Goal: Task Accomplishment & Management: Use online tool/utility

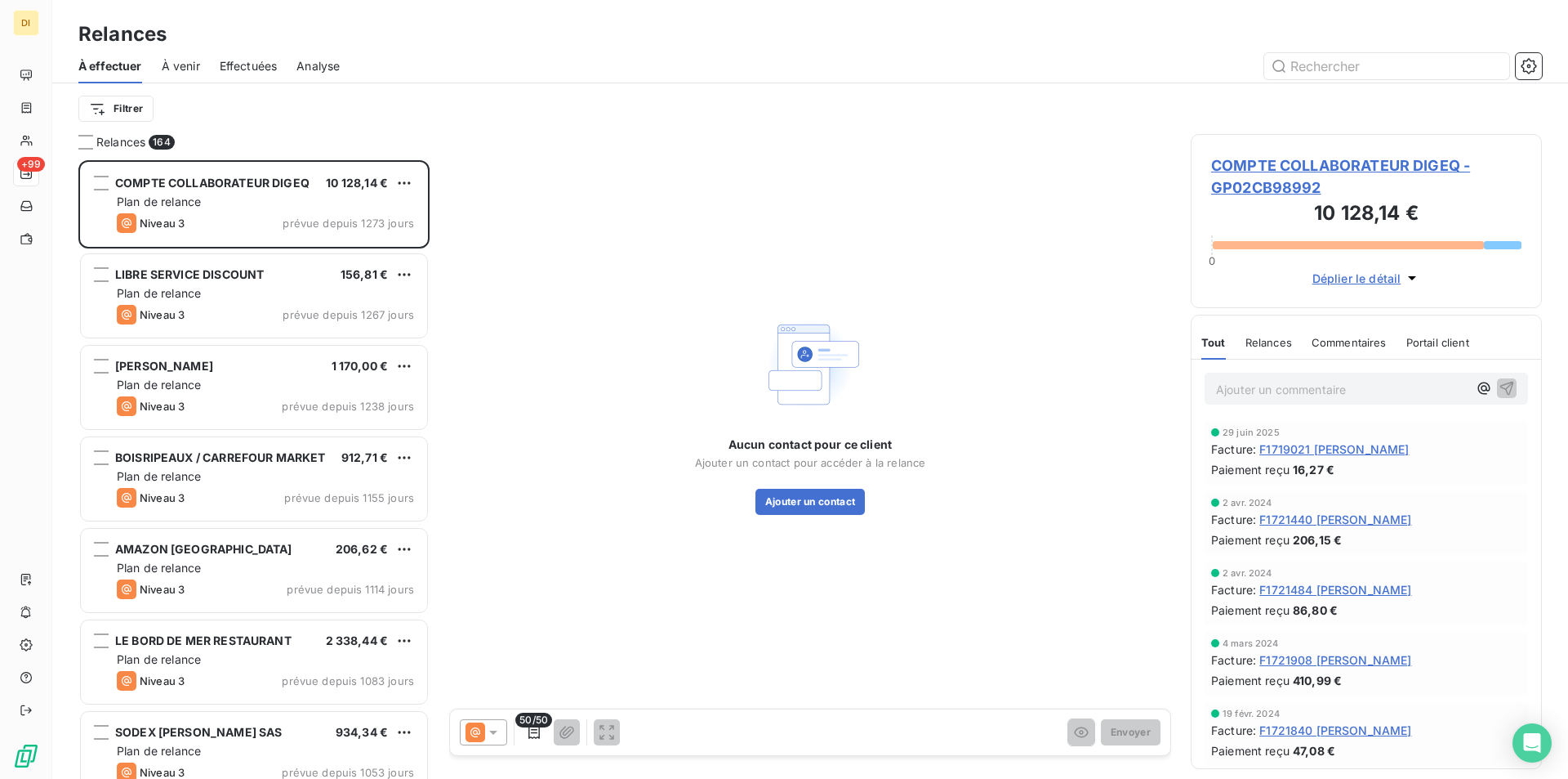
scroll to position [606, 339]
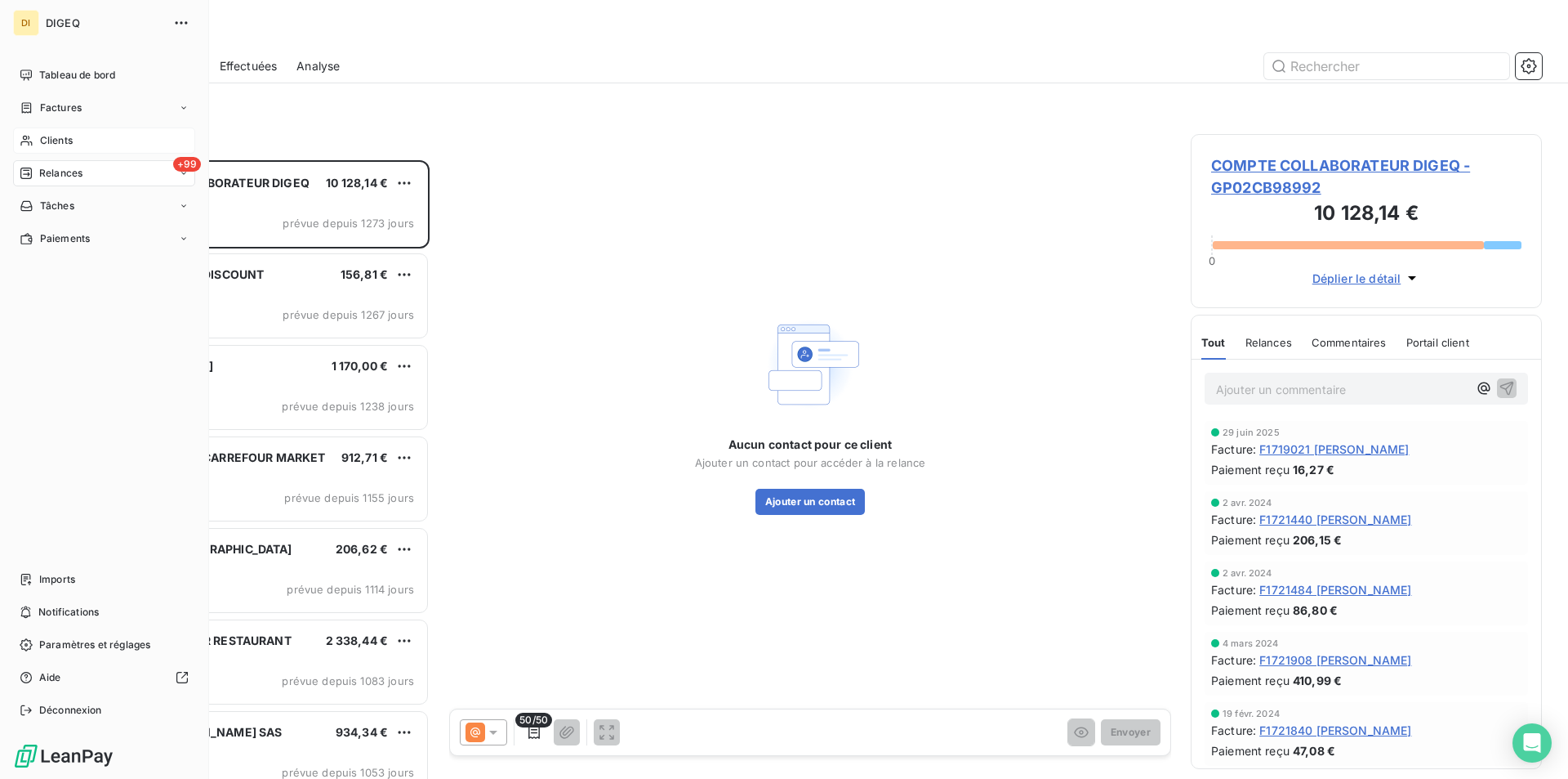
click at [54, 138] on span "Clients" at bounding box center [56, 140] width 33 height 15
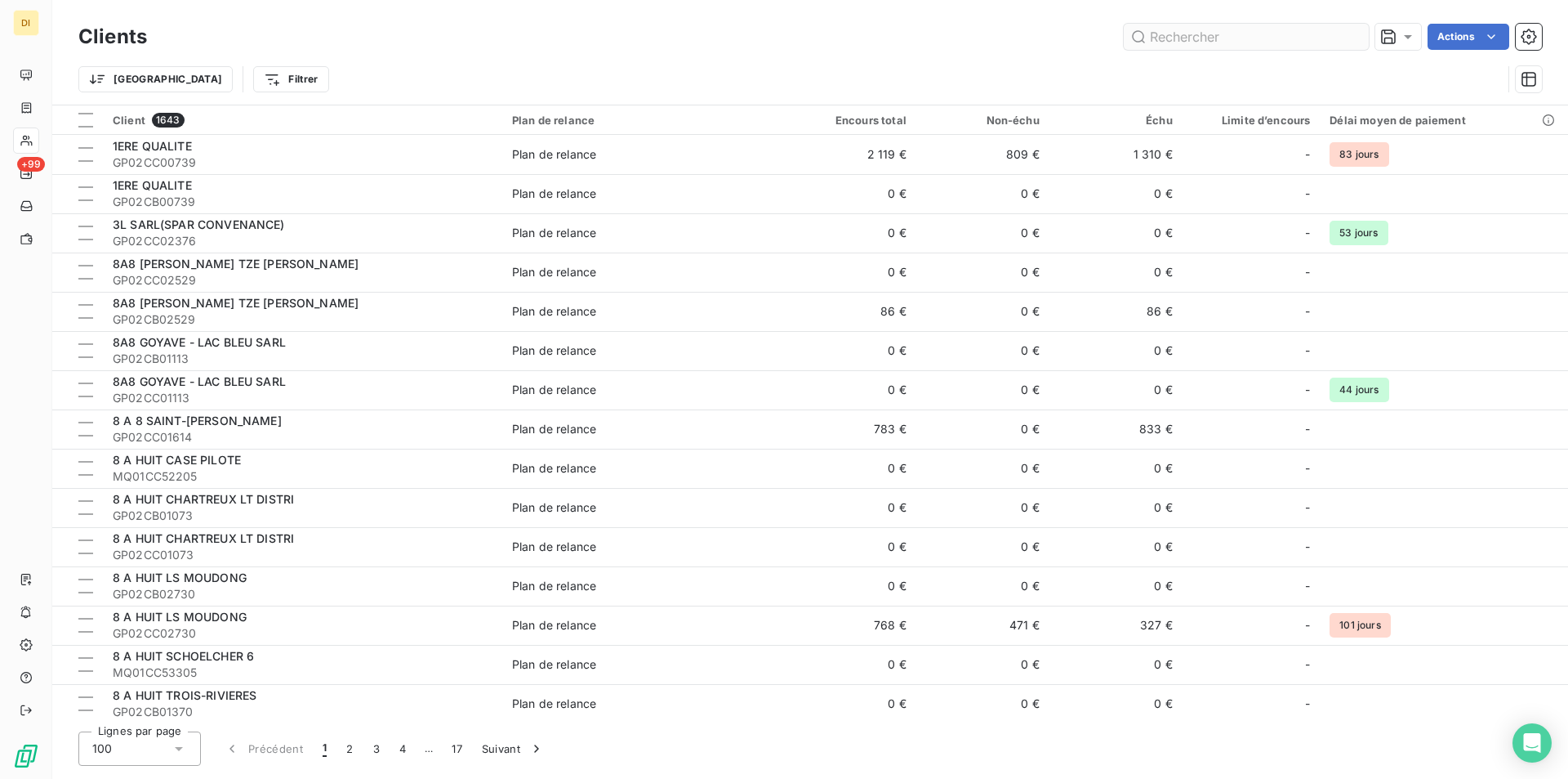
click at [1228, 40] on input "text" at bounding box center [1246, 36] width 245 height 26
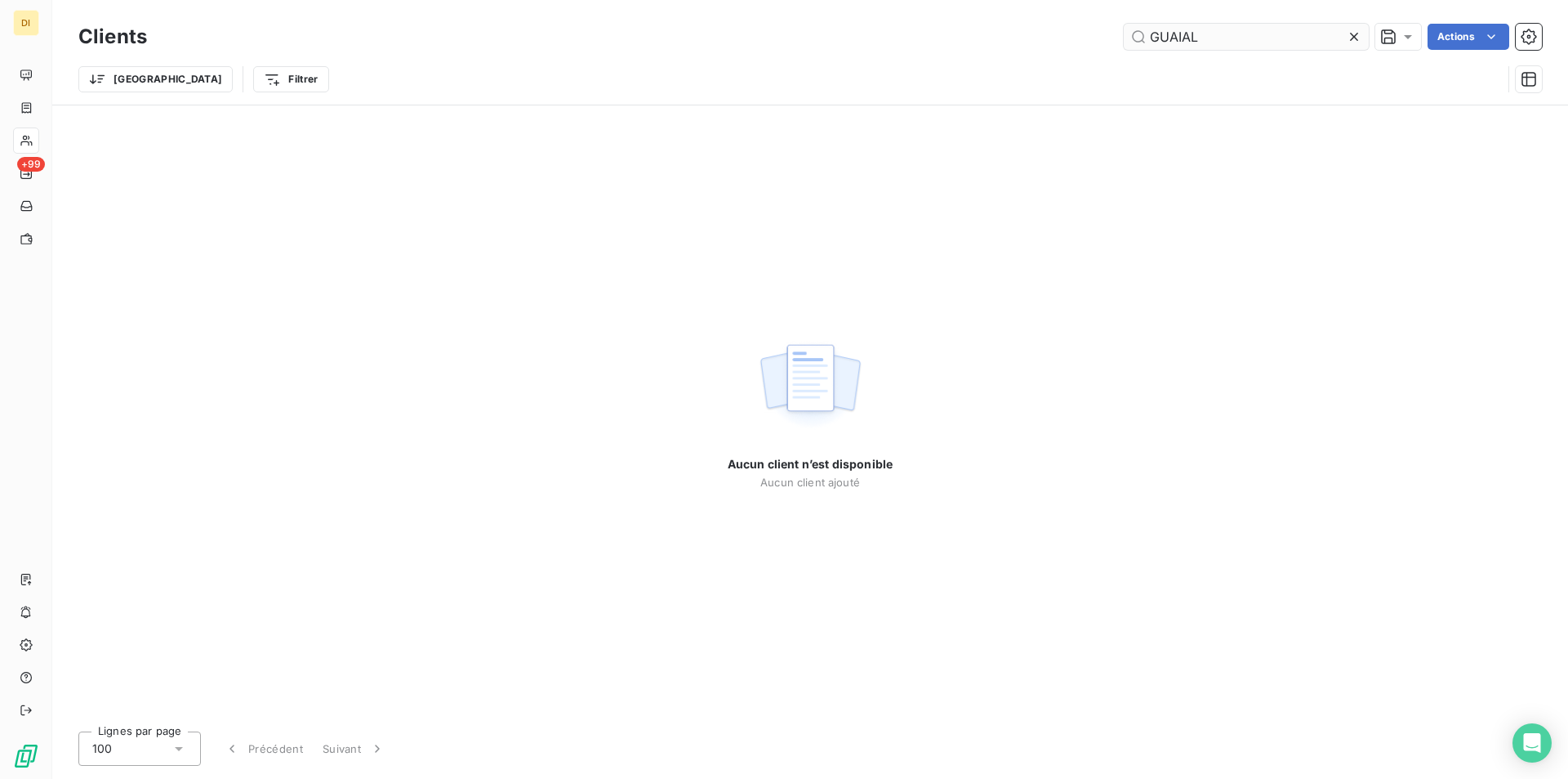
click at [1176, 36] on input "GUAIAL" at bounding box center [1246, 36] width 245 height 26
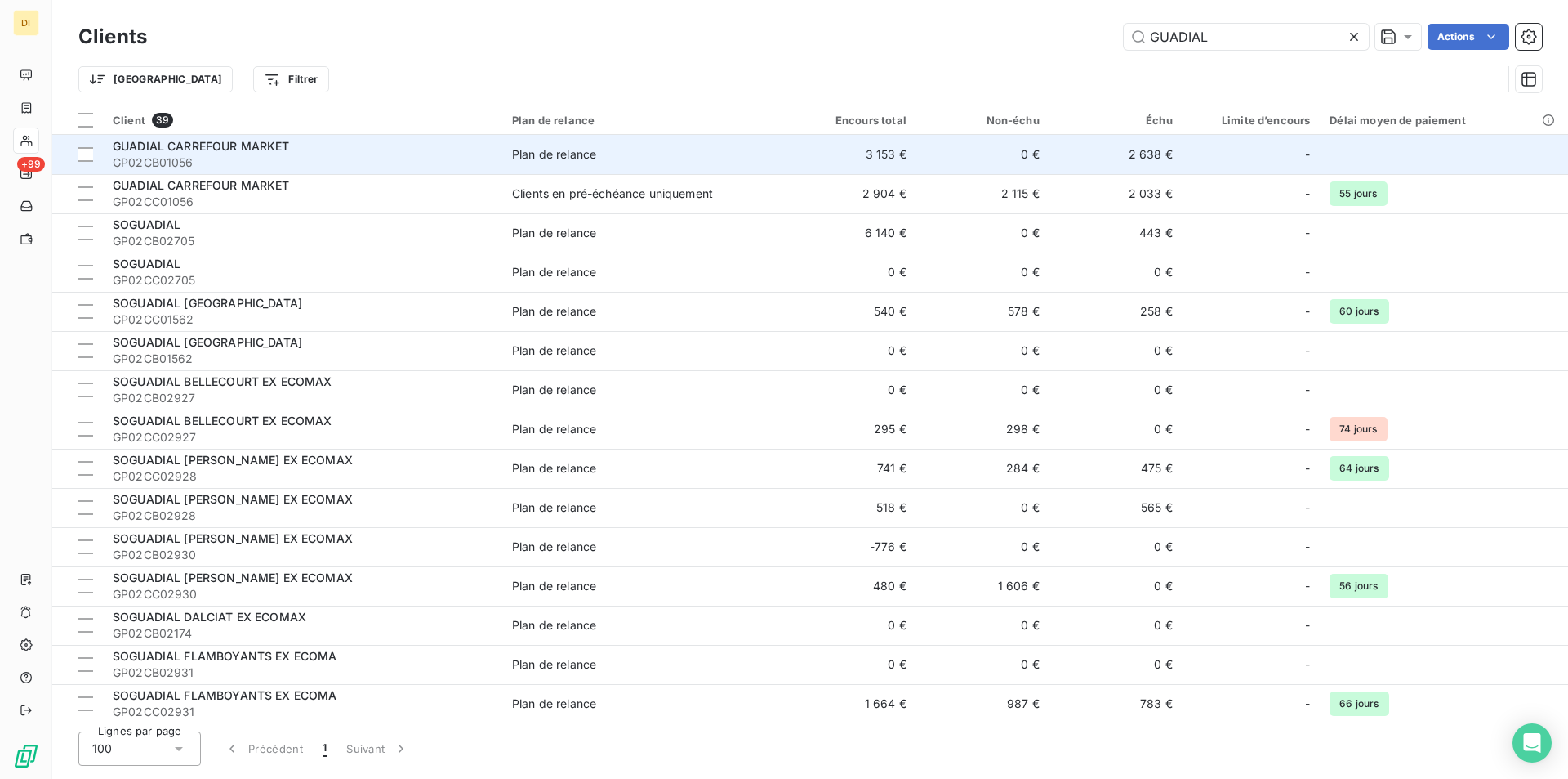
type input "GUADIAL"
click at [622, 158] on span "Plan de relance" at bounding box center [642, 155] width 261 height 16
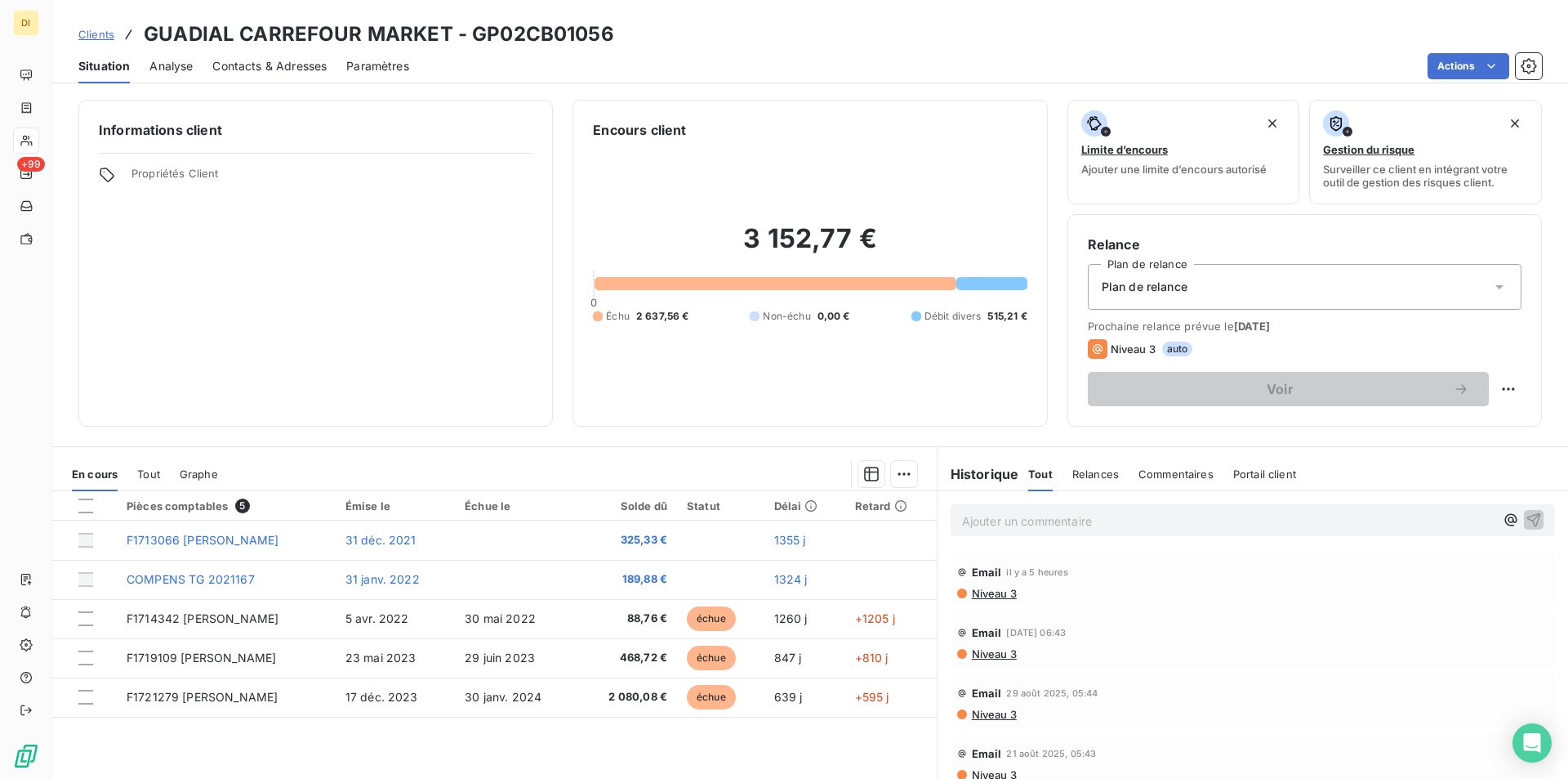
click at [1492, 288] on icon at bounding box center [1500, 287] width 16 height 16
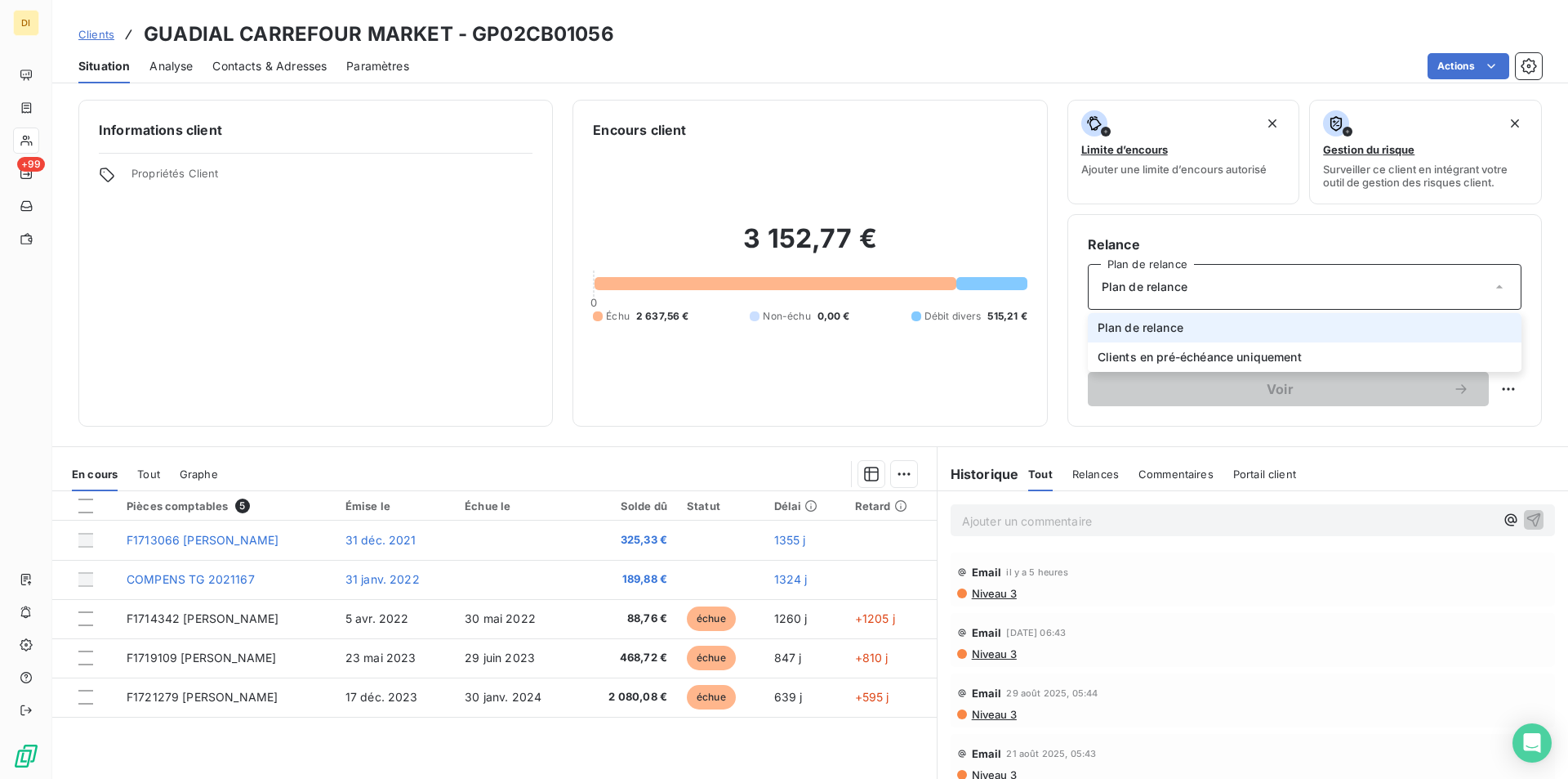
click at [1492, 288] on icon at bounding box center [1500, 287] width 16 height 16
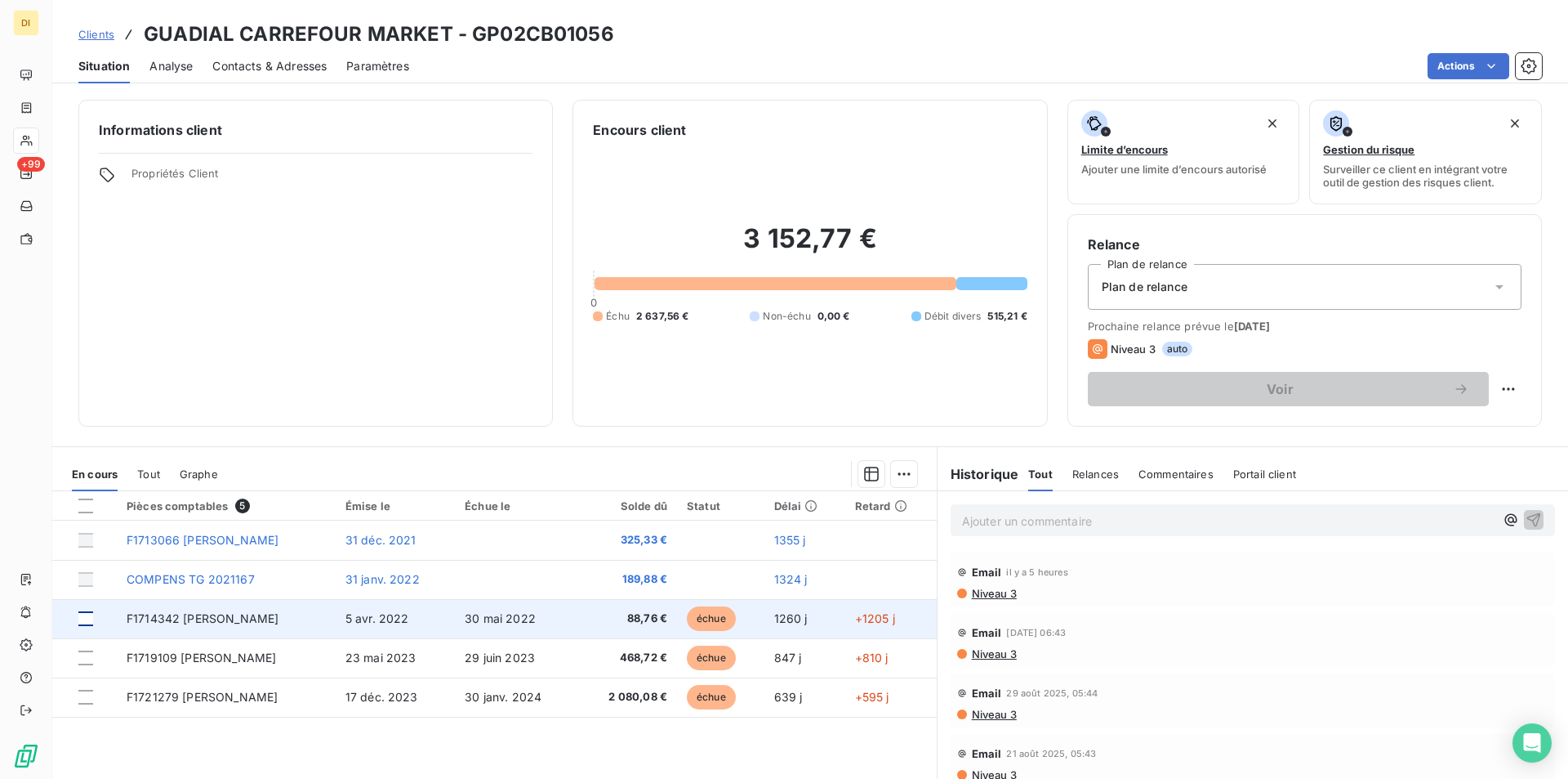
click at [79, 615] on div at bounding box center [86, 619] width 15 height 15
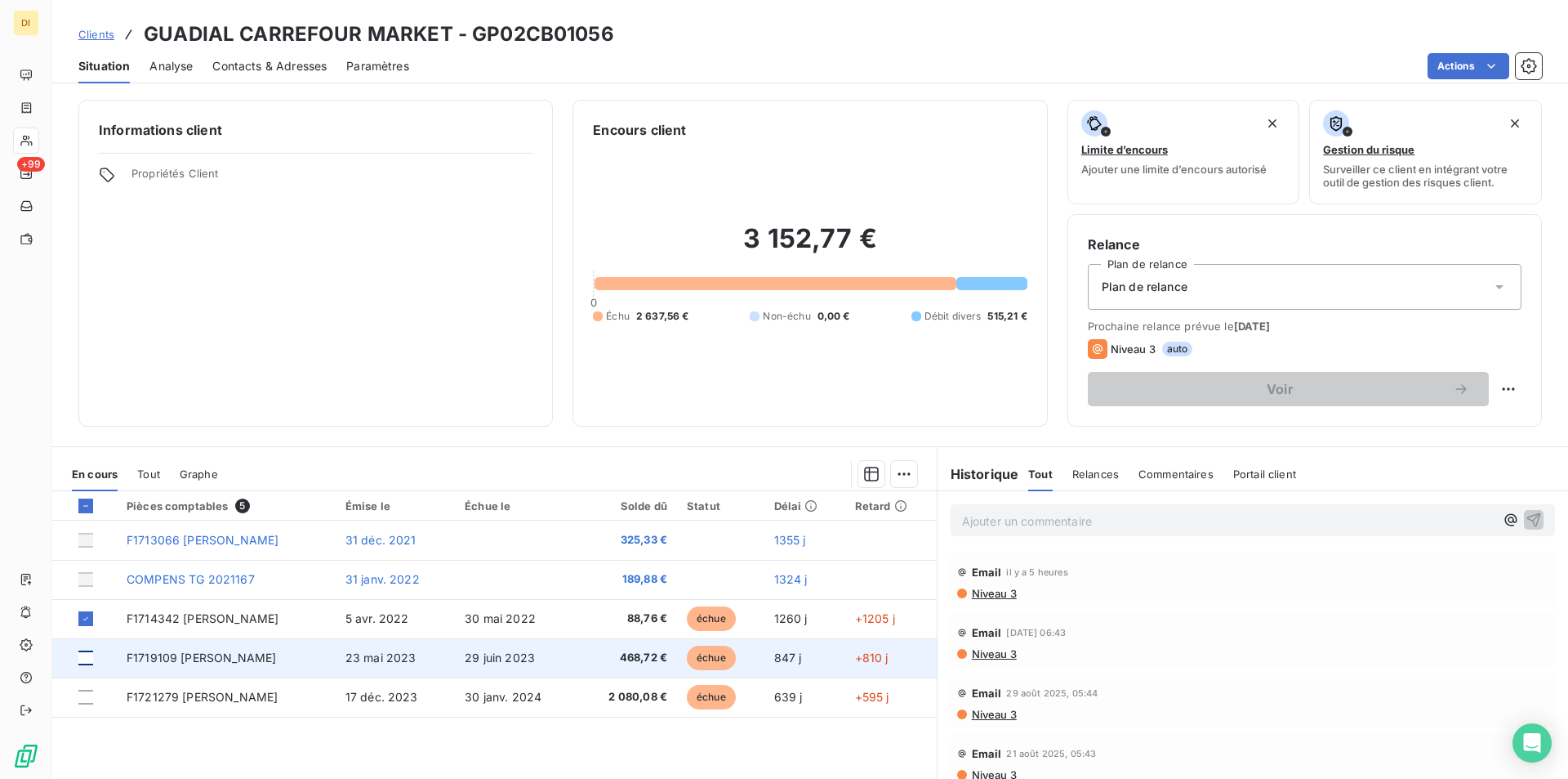
click at [86, 656] on div at bounding box center [86, 658] width 15 height 15
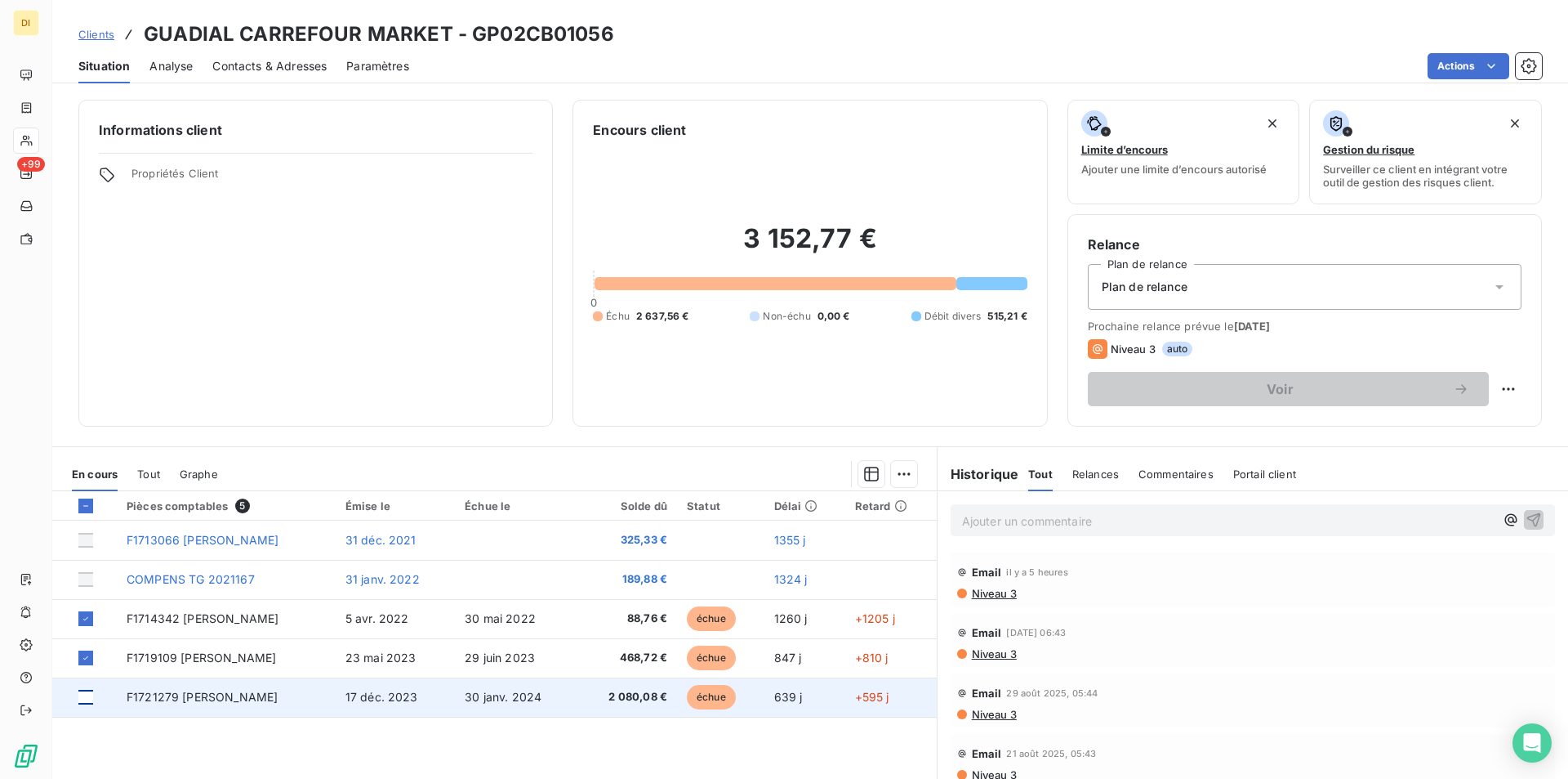
click at [89, 697] on div at bounding box center [86, 697] width 15 height 15
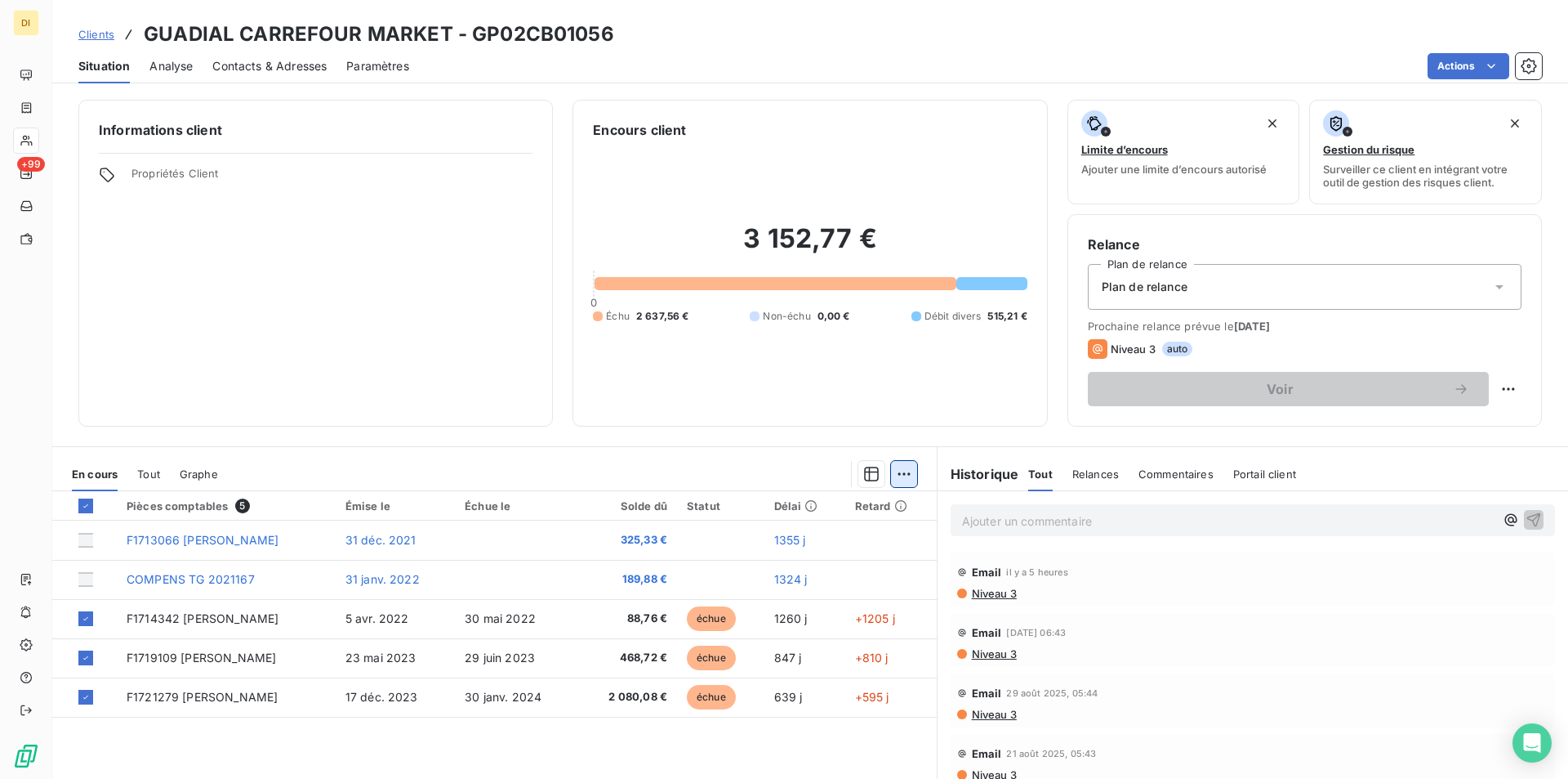
click at [901, 474] on html "DI +99 Clients GUADIAL CARREFOUR MARKET - GP02CB01056 Situation Analyse Contact…" at bounding box center [784, 389] width 1568 height 779
click at [622, 510] on icon at bounding box center [621, 509] width 13 height 13
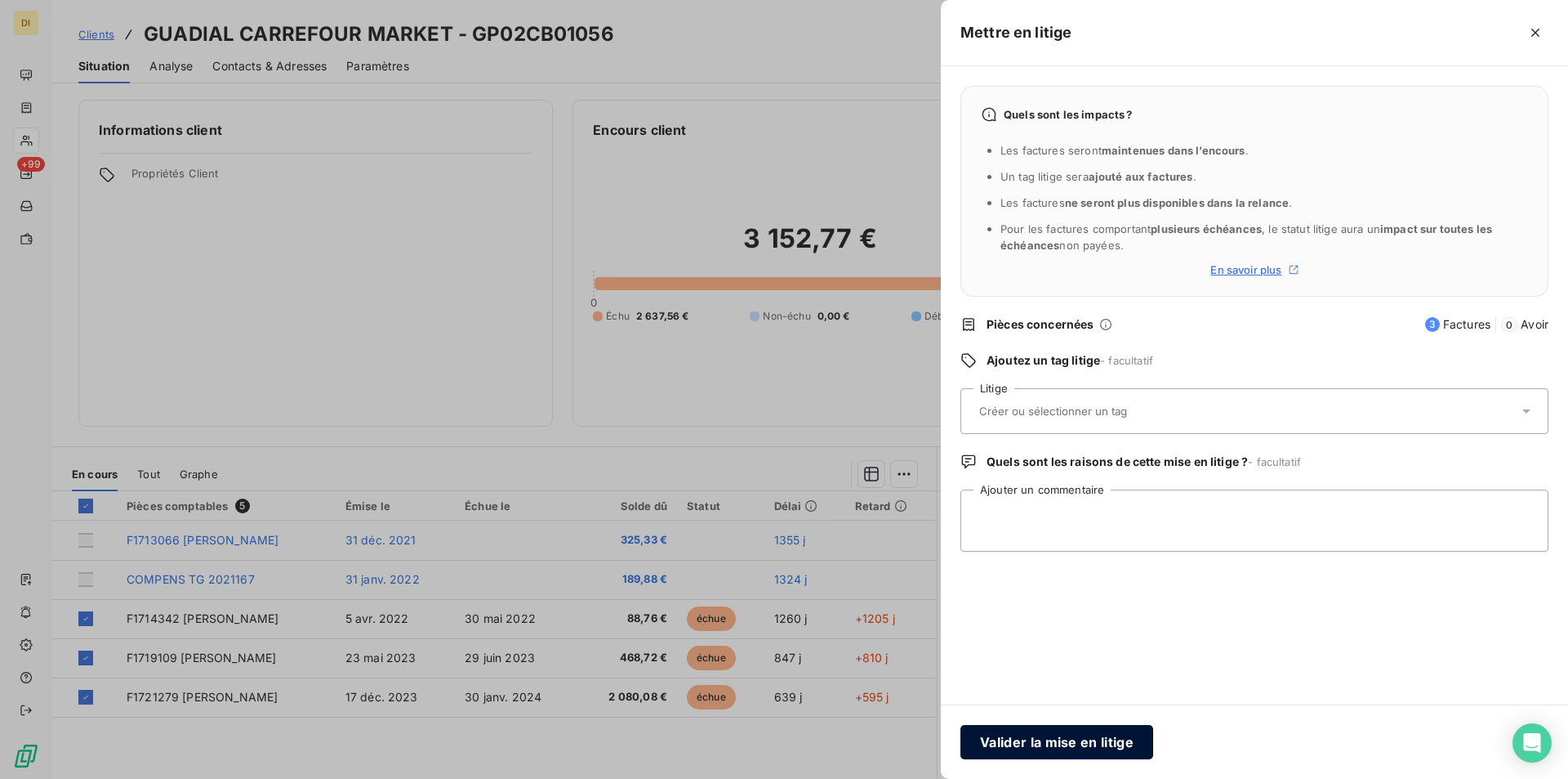
click at [1099, 745] on button "Valider la mise en litige" at bounding box center [1057, 743] width 193 height 35
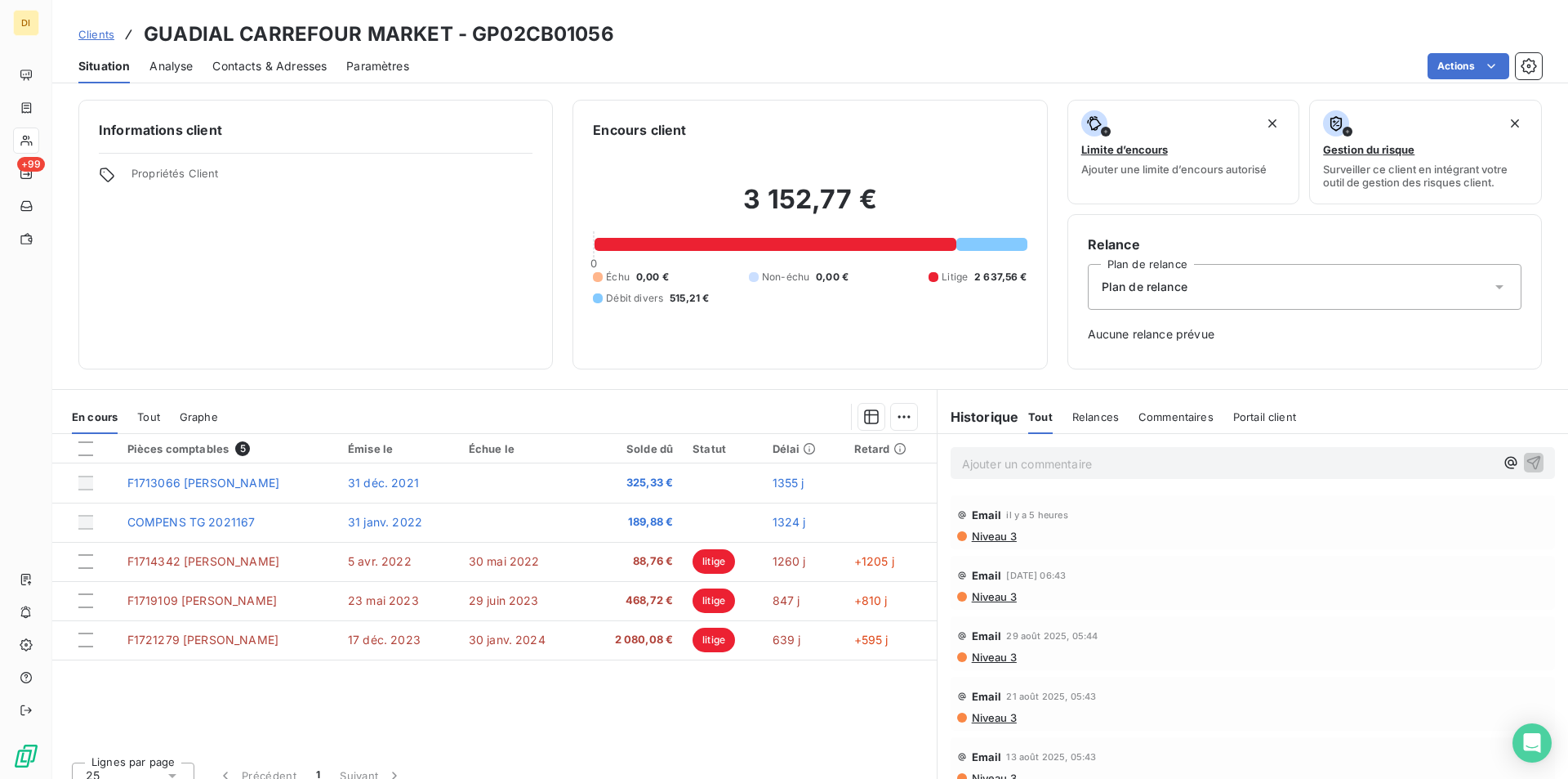
click at [1492, 288] on icon at bounding box center [1500, 287] width 16 height 16
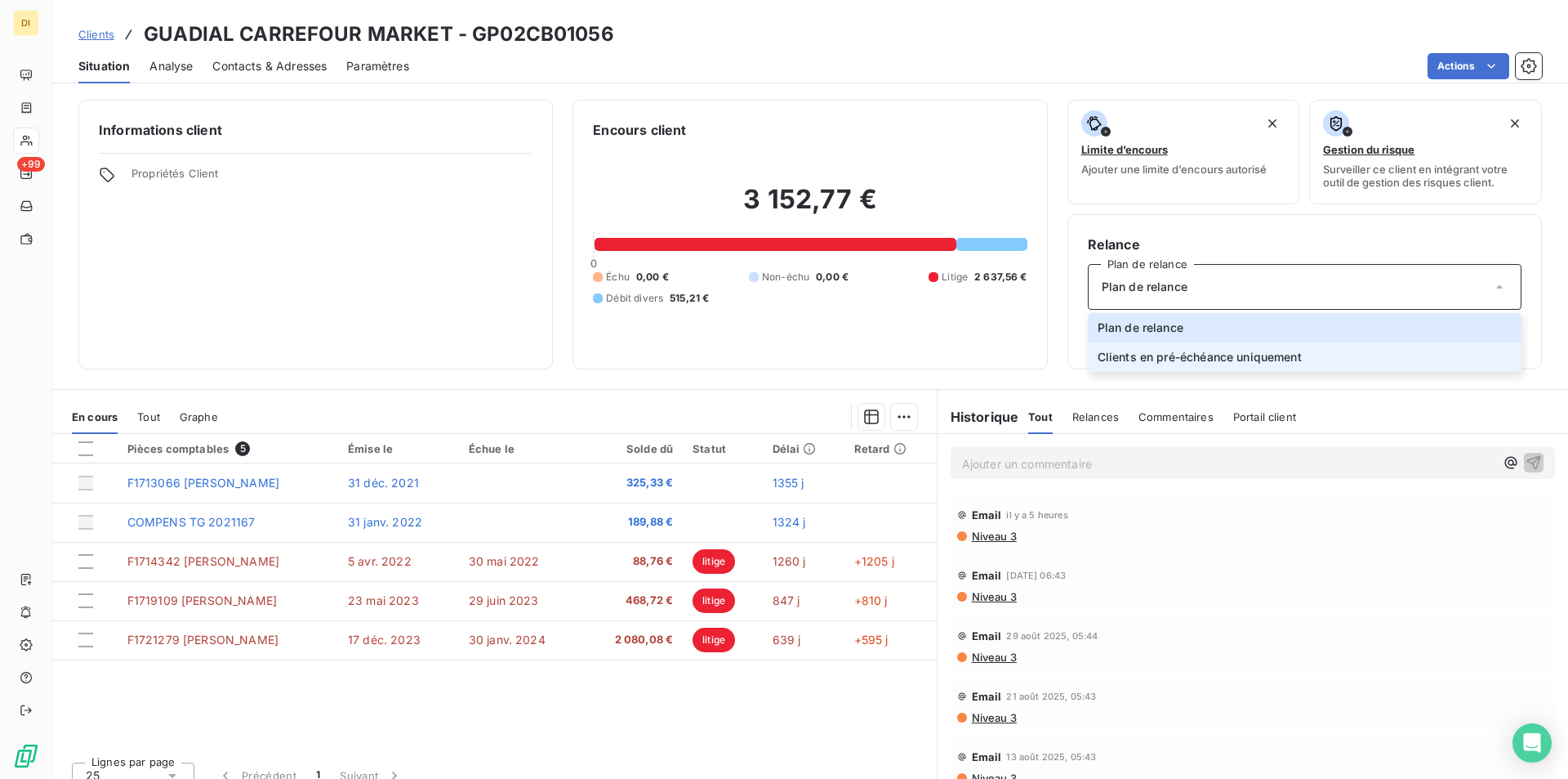
click at [1245, 354] on span "Clients en pré-échéance uniquement" at bounding box center [1199, 357] width 204 height 16
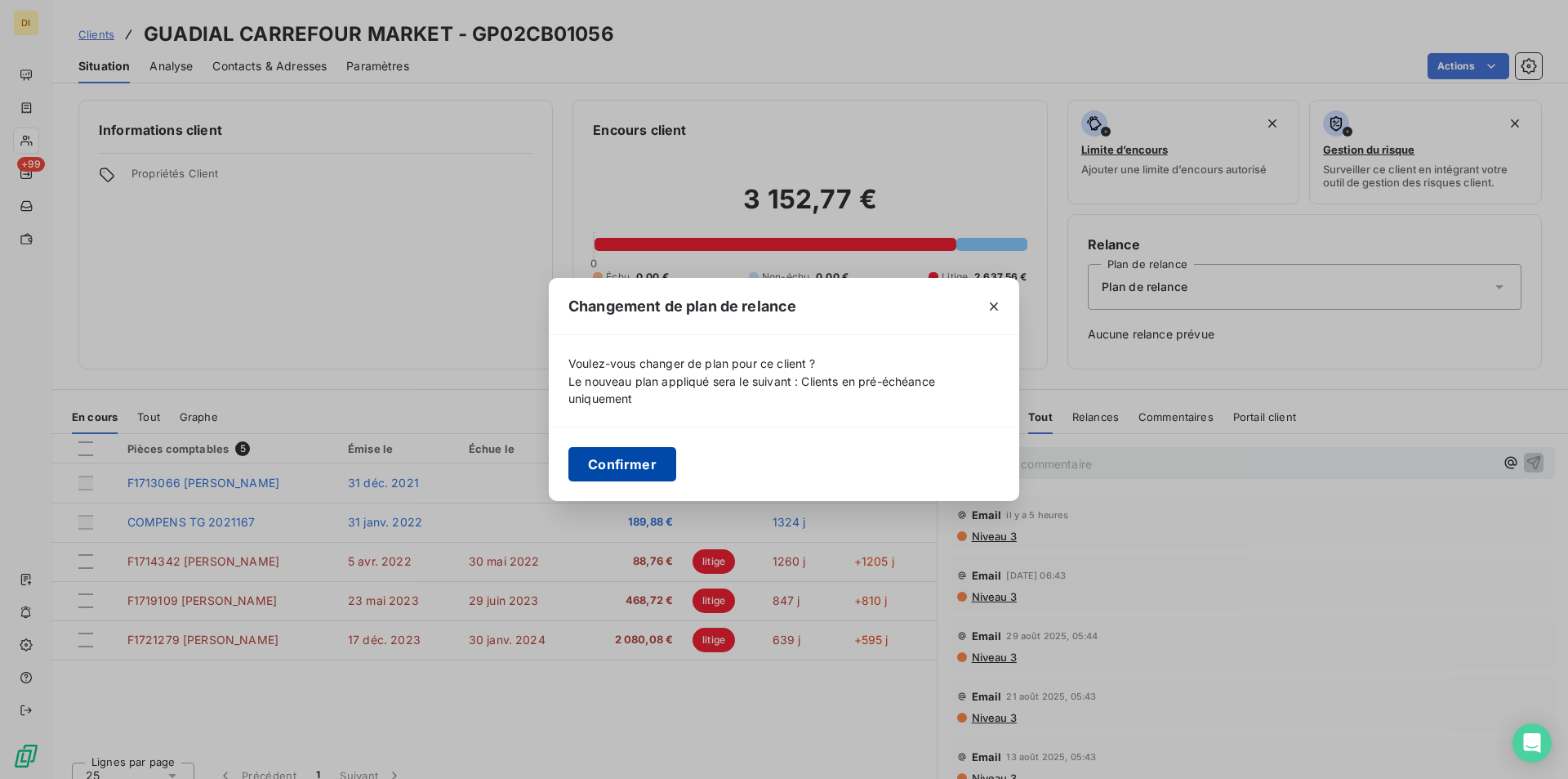
click at [625, 456] on button "Confirmer" at bounding box center [622, 465] width 107 height 35
